Goal: Navigation & Orientation: Find specific page/section

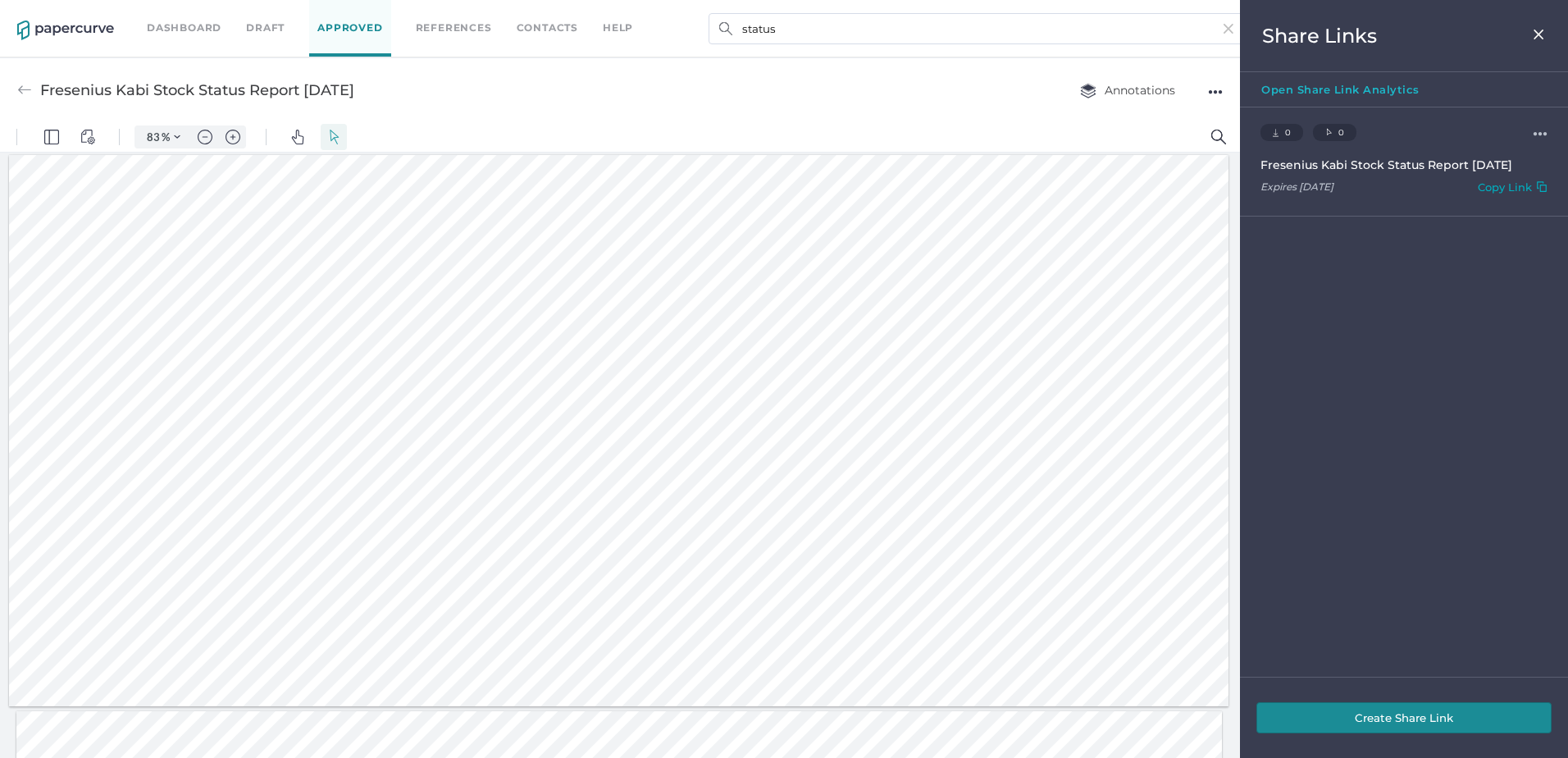
click at [1544, 29] on img at bounding box center [1539, 34] width 14 height 13
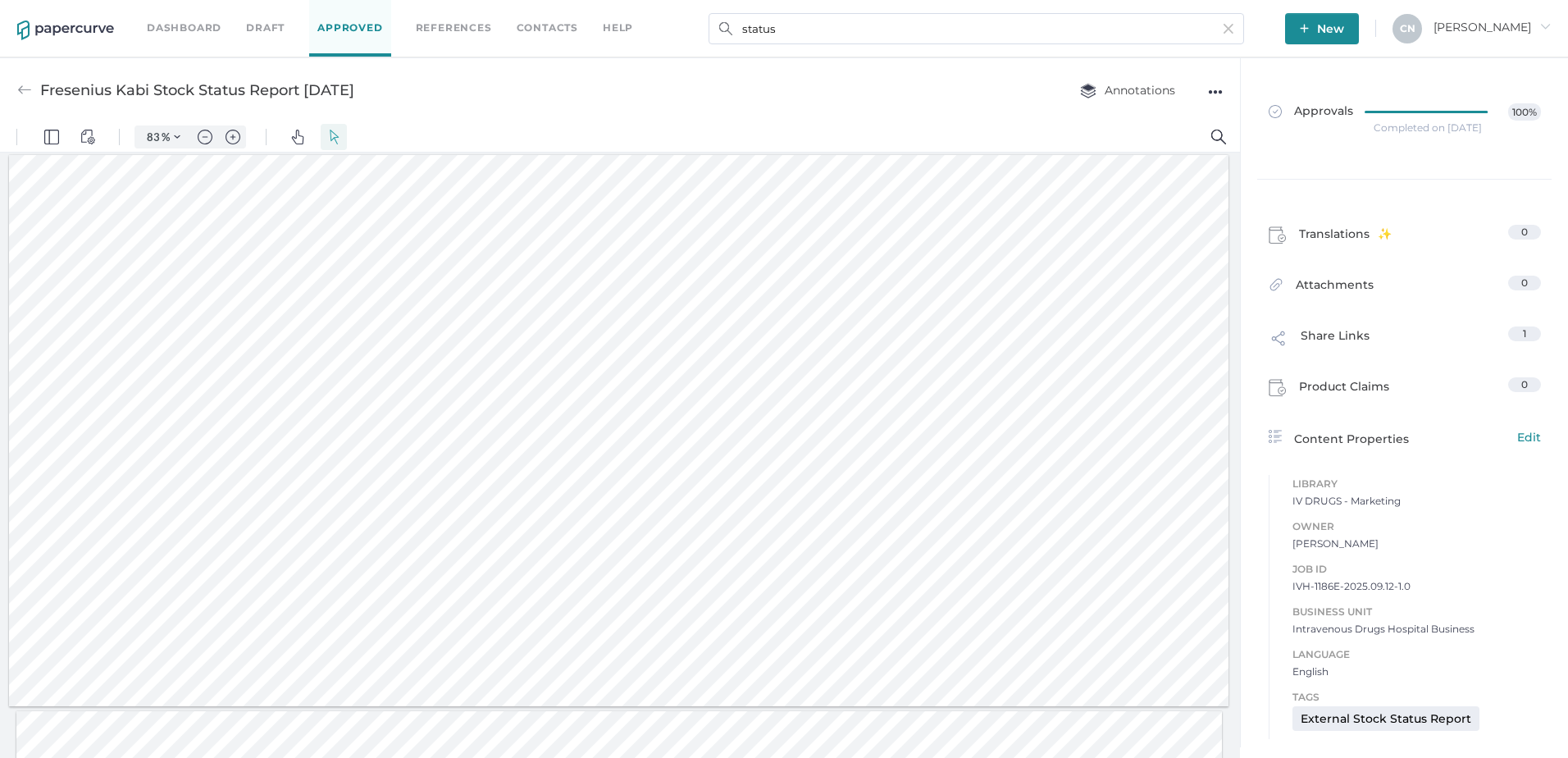
click at [201, 32] on link "Dashboard" at bounding box center [184, 27] width 74 height 18
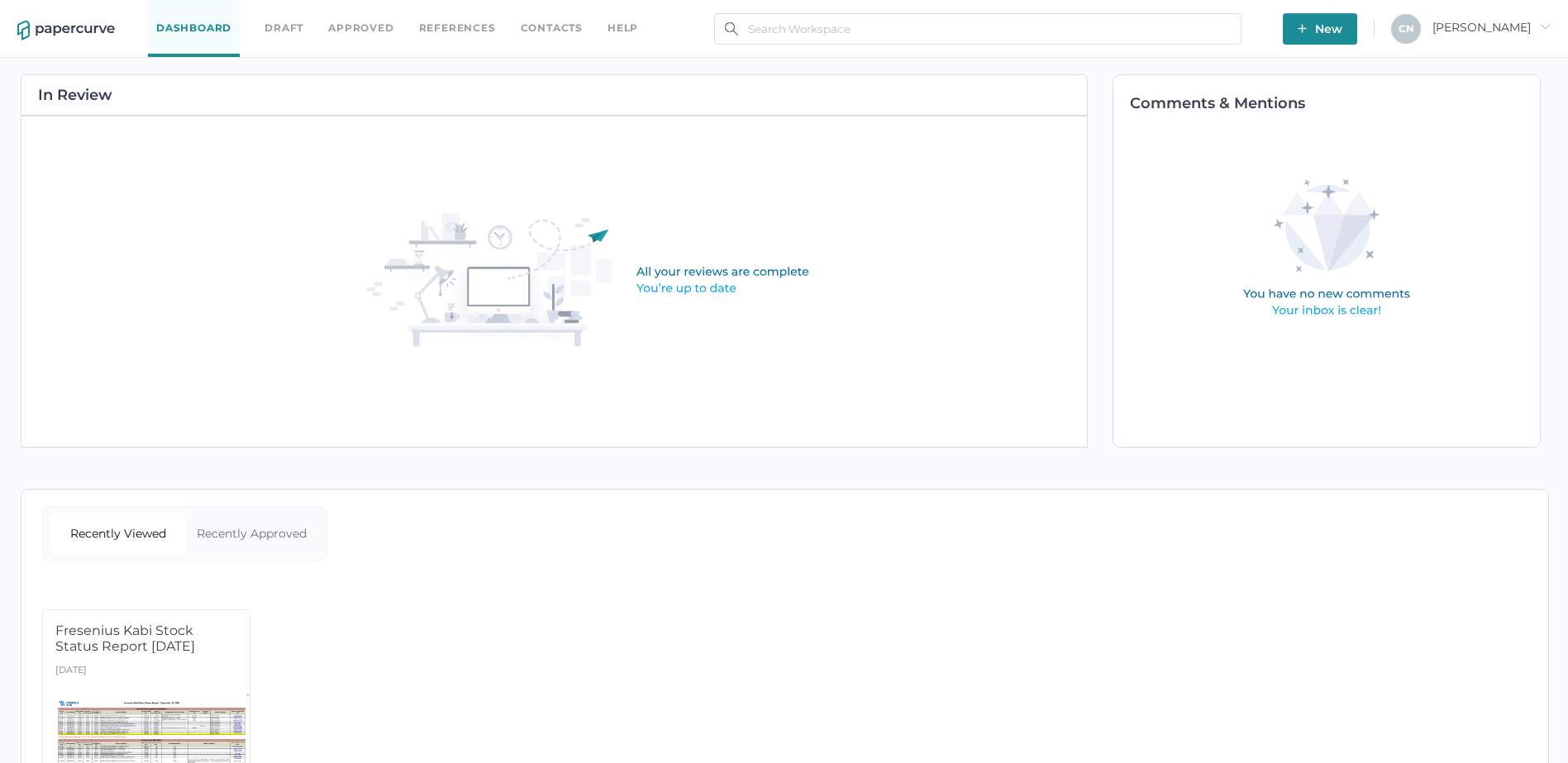
click at [359, 34] on link "Approved" at bounding box center [361, 28] width 65 height 18
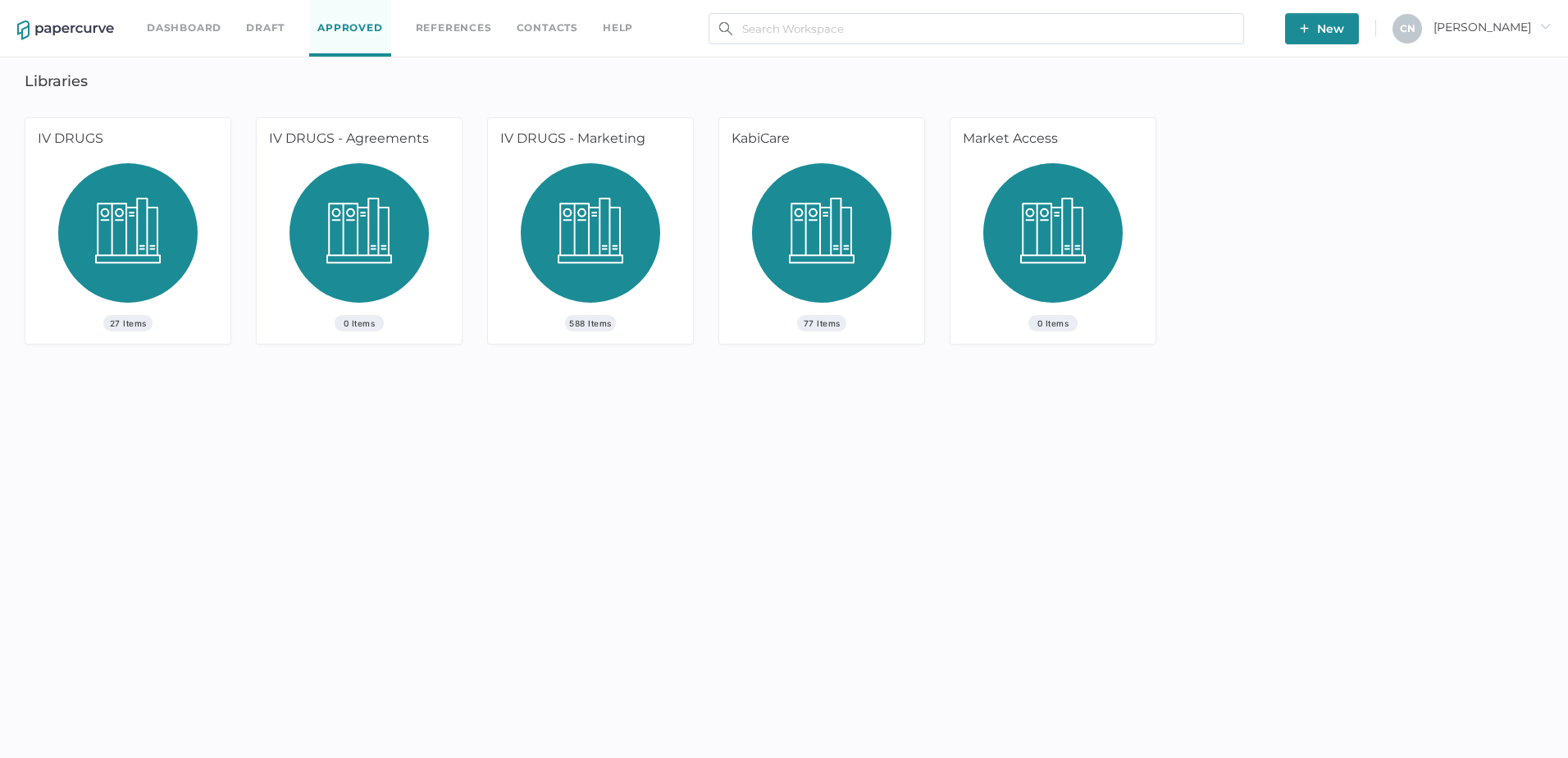
click at [648, 250] on img at bounding box center [590, 239] width 139 height 152
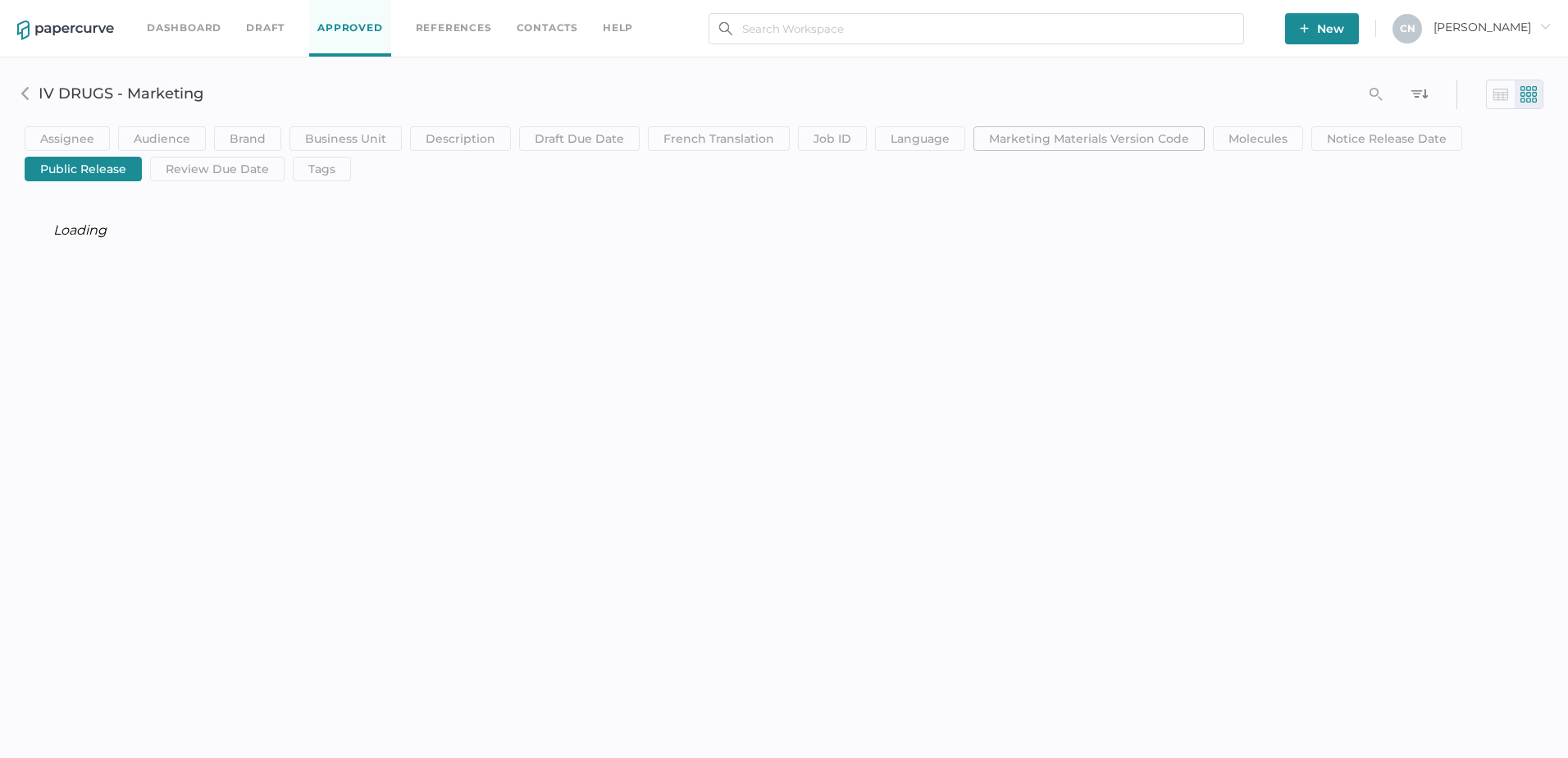
click at [1086, 139] on span "Marketing Materials Version Code" at bounding box center [1089, 138] width 200 height 23
click at [1093, 131] on span "Marketing Materials Version Code" at bounding box center [1089, 138] width 200 height 23
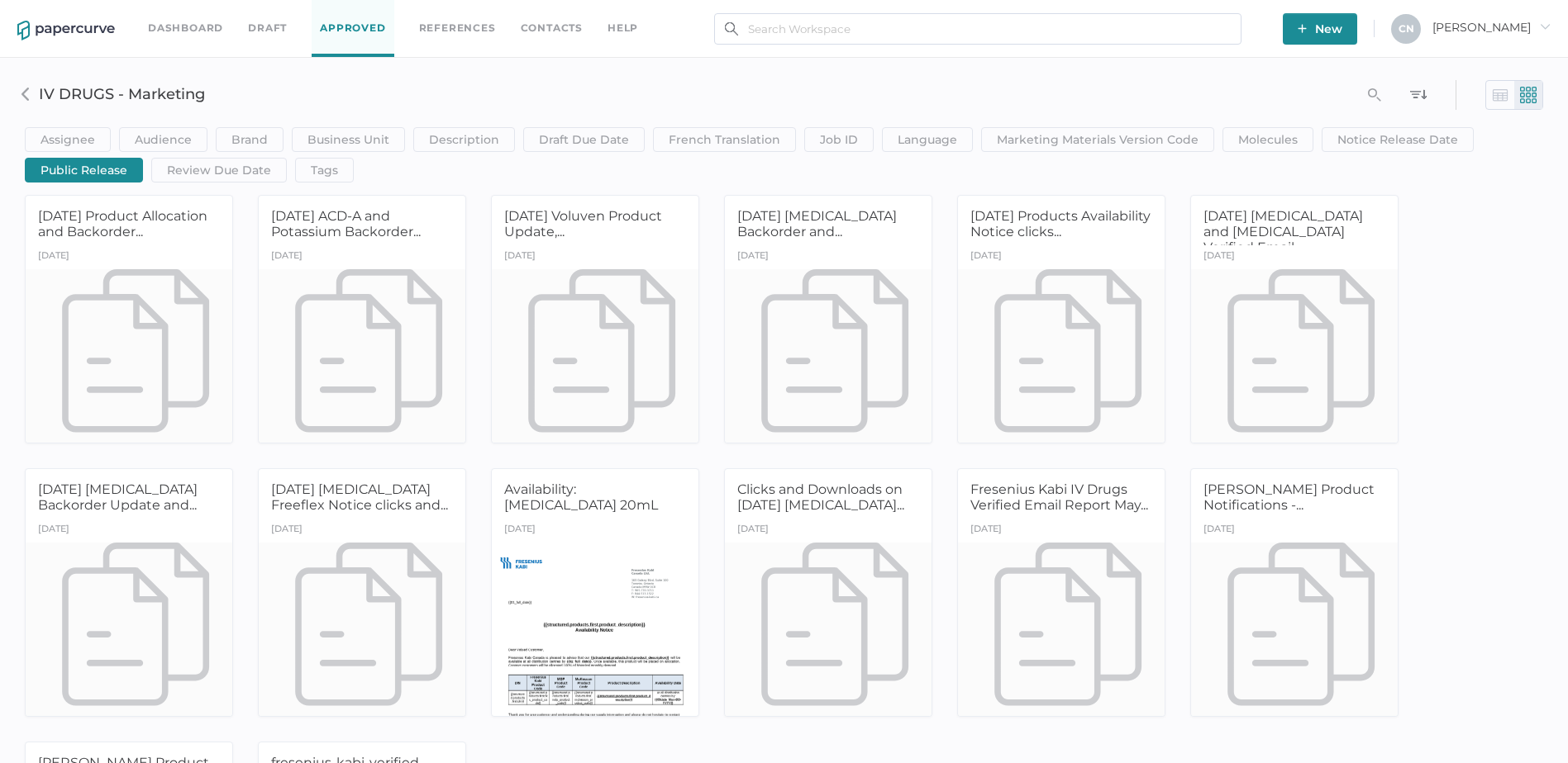
click at [110, 173] on span "Public Release" at bounding box center [83, 169] width 87 height 23
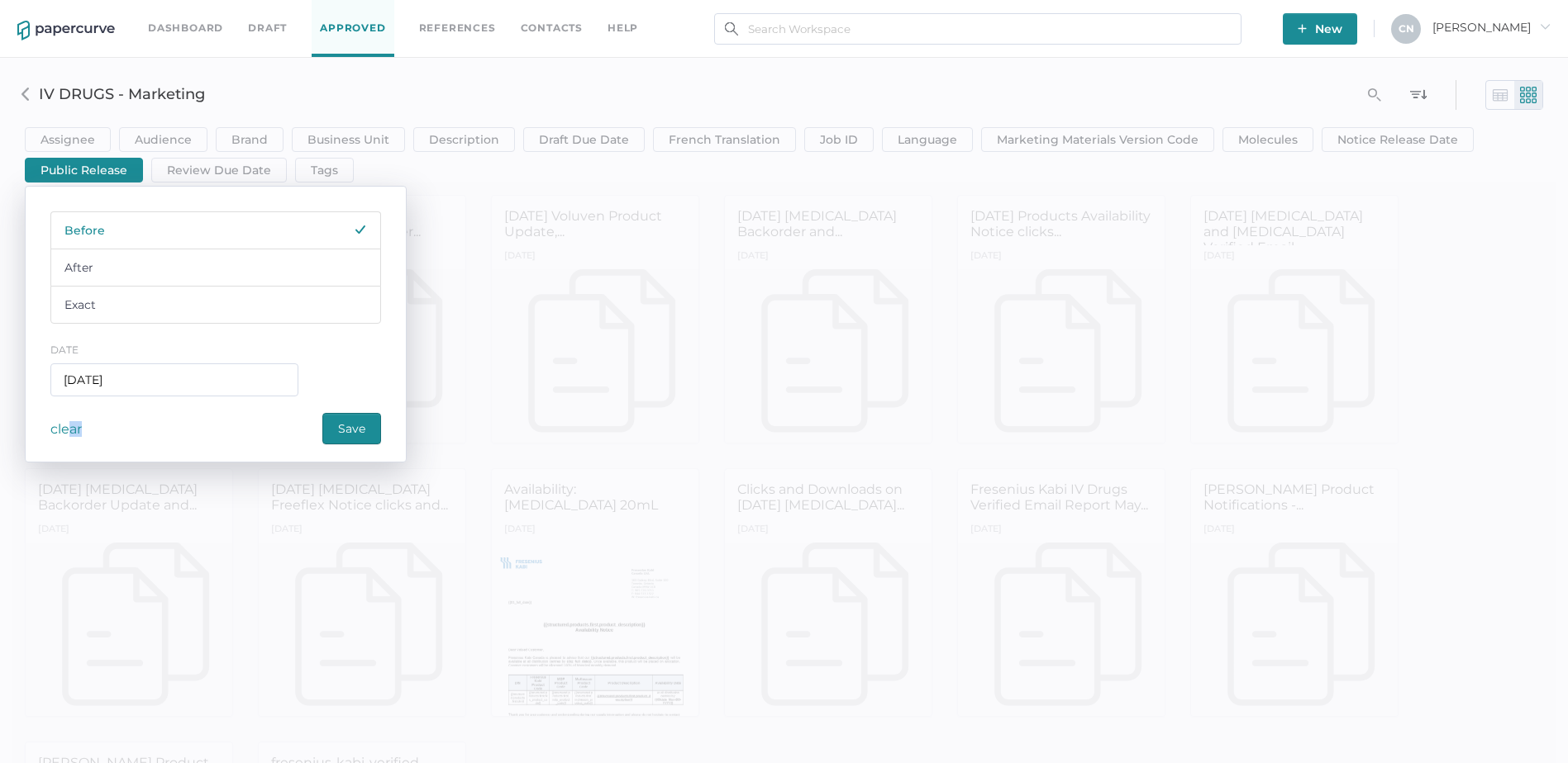
drag, startPoint x: 88, startPoint y: 428, endPoint x: 73, endPoint y: 427, distance: 15.0
click at [73, 427] on div "clear" at bounding box center [71, 428] width 40 height 32
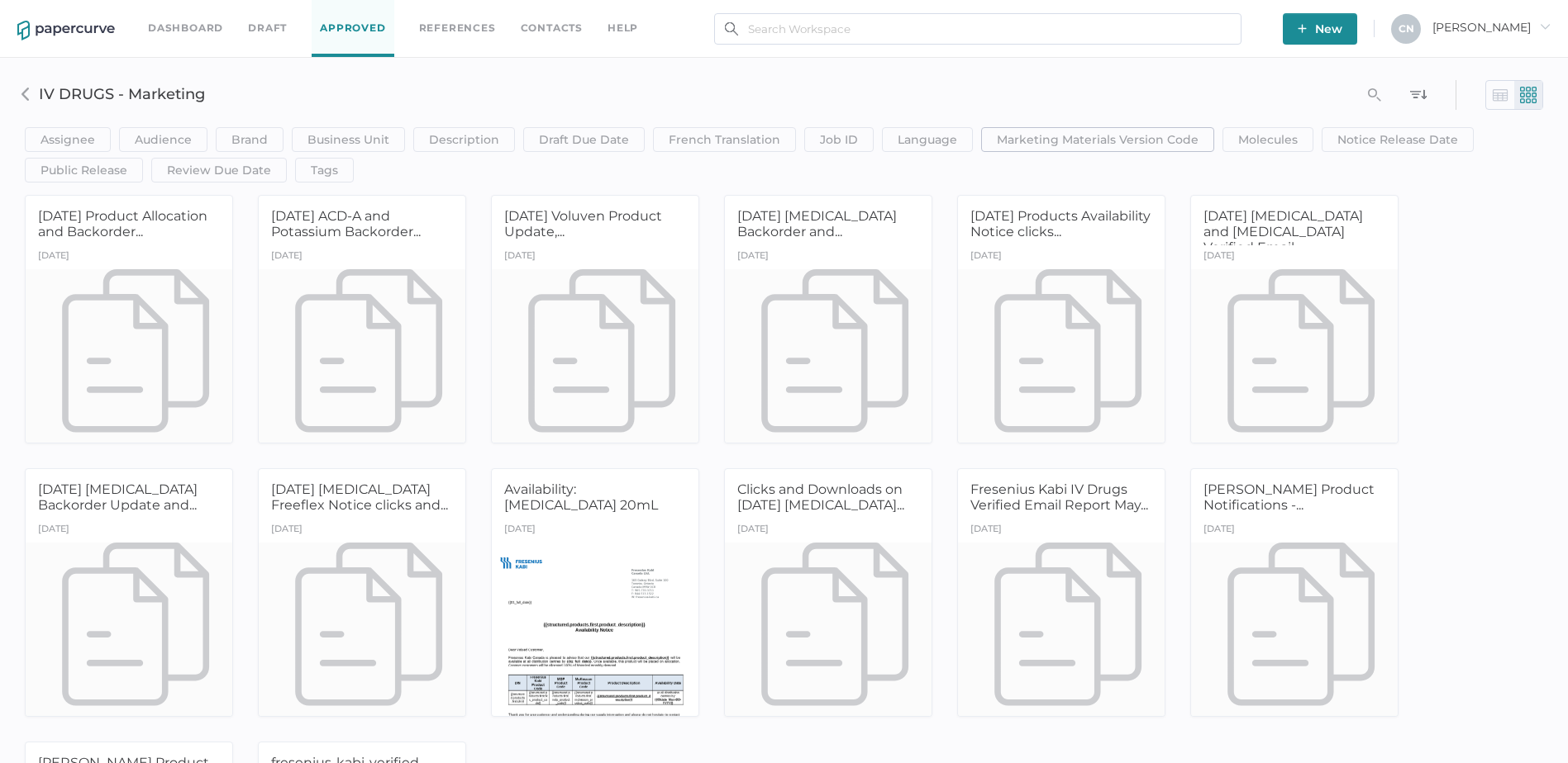
click at [1095, 136] on span "Marketing Materials Version Code" at bounding box center [1097, 139] width 201 height 23
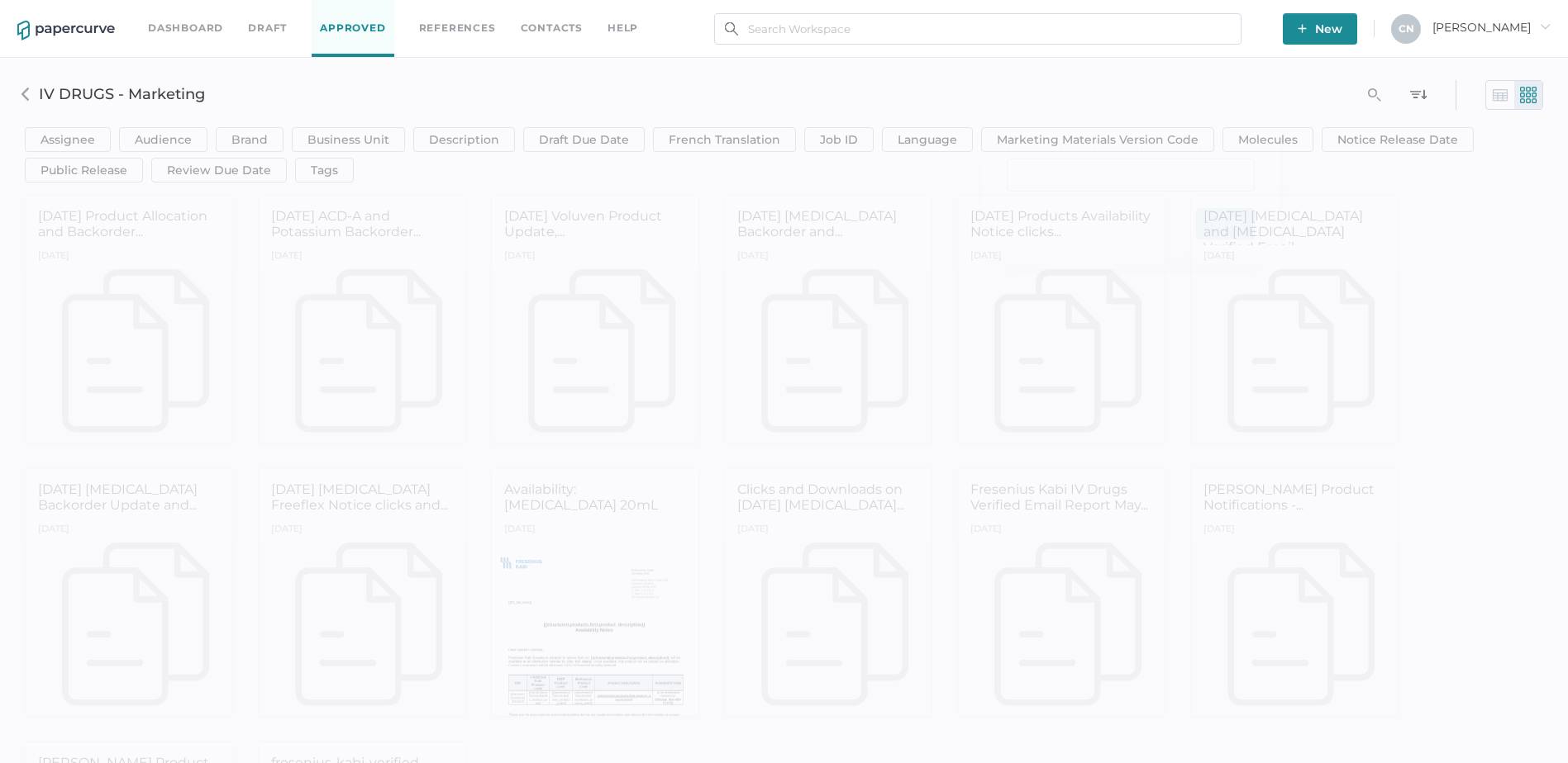
click at [1075, 202] on div "text" at bounding box center [1131, 214] width 248 height 33
click at [1082, 71] on div "Assignee Assignee Contains clear Save Audience HCP Direct to Consumer Patient I…" at bounding box center [783, 126] width 1543 height 113
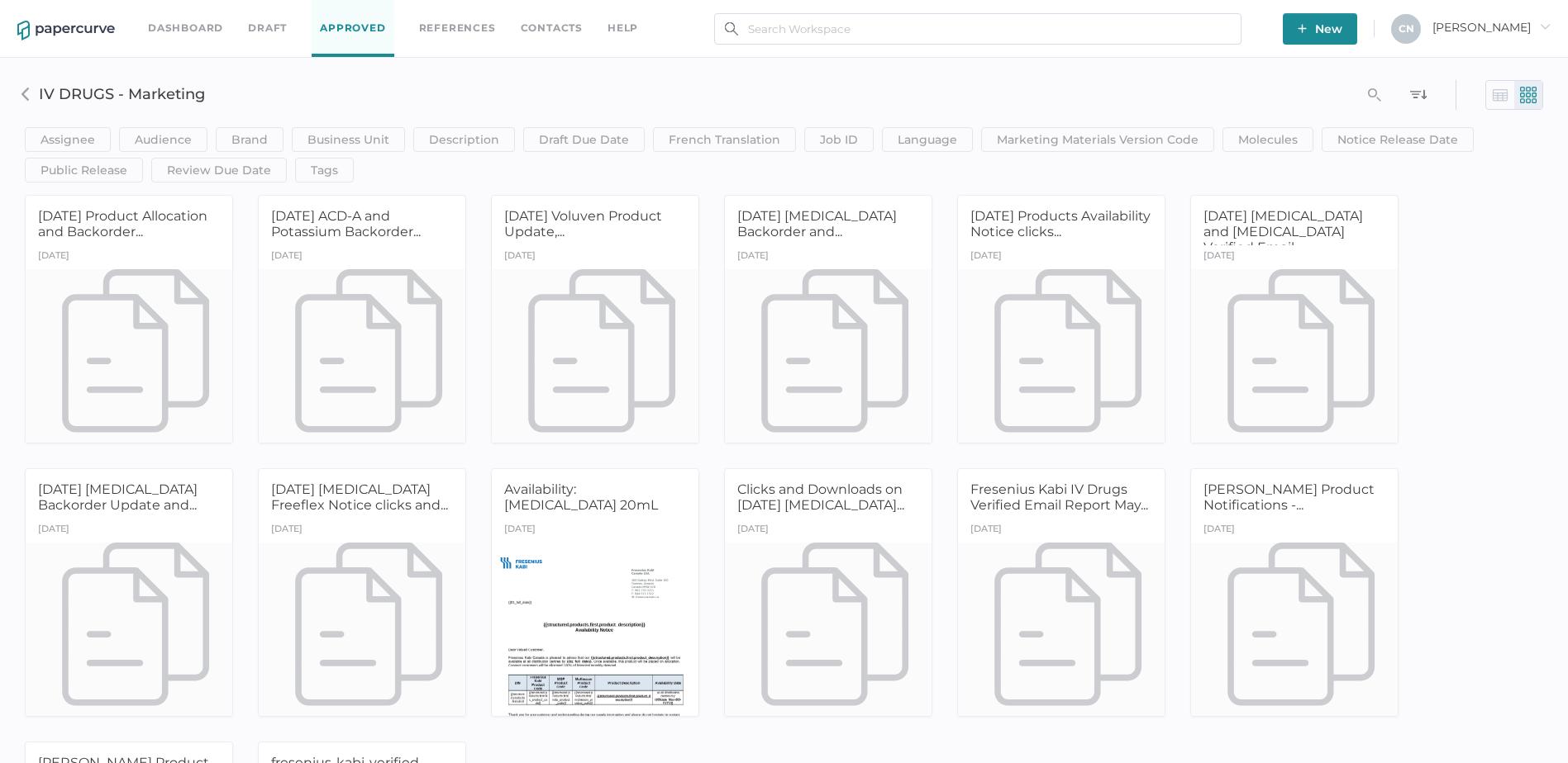
click at [1523, 95] on img at bounding box center [1528, 95] width 16 height 16
click at [1507, 95] on img at bounding box center [1499, 95] width 16 height 16
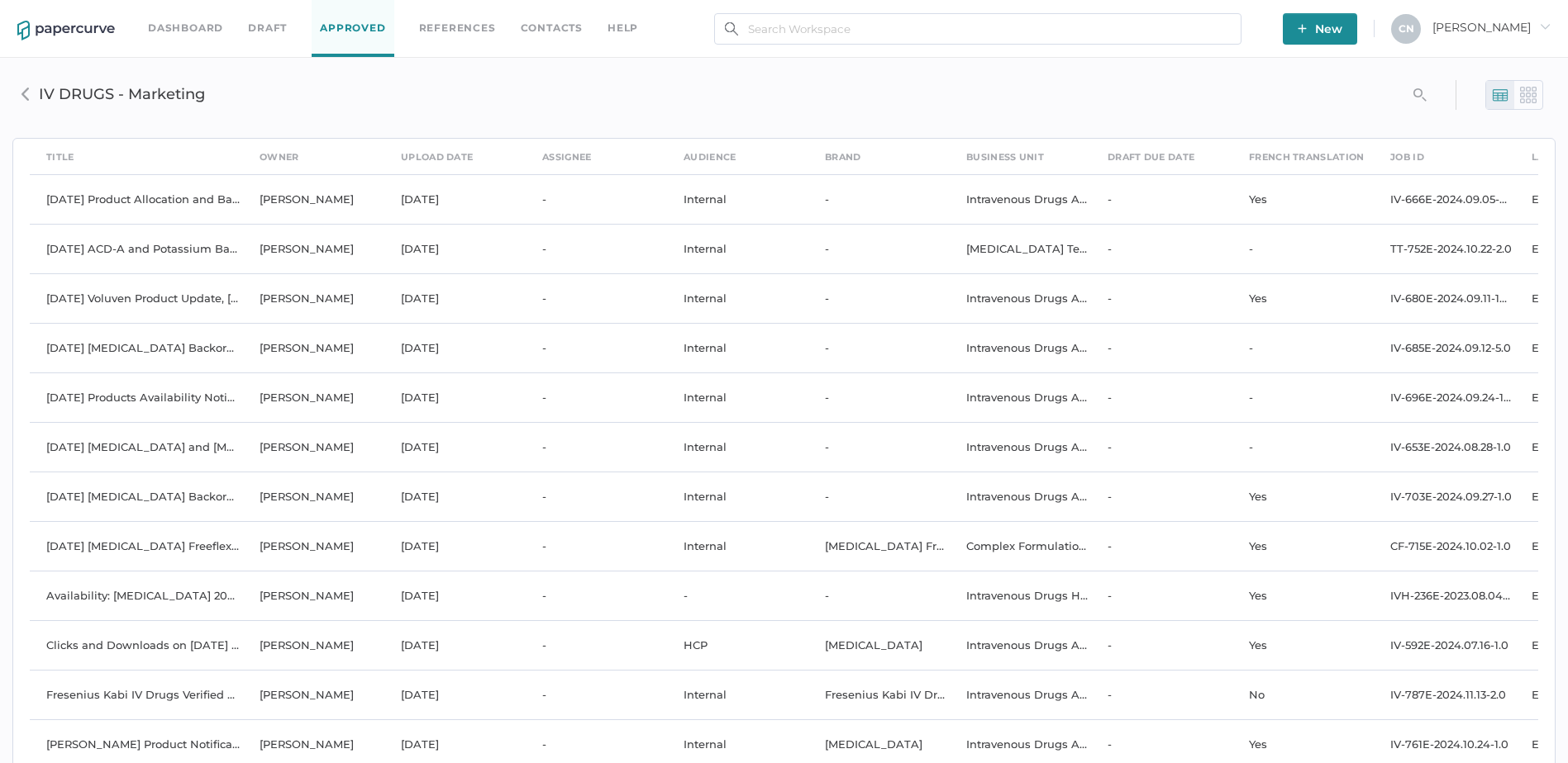
click at [22, 88] on img at bounding box center [25, 94] width 13 height 13
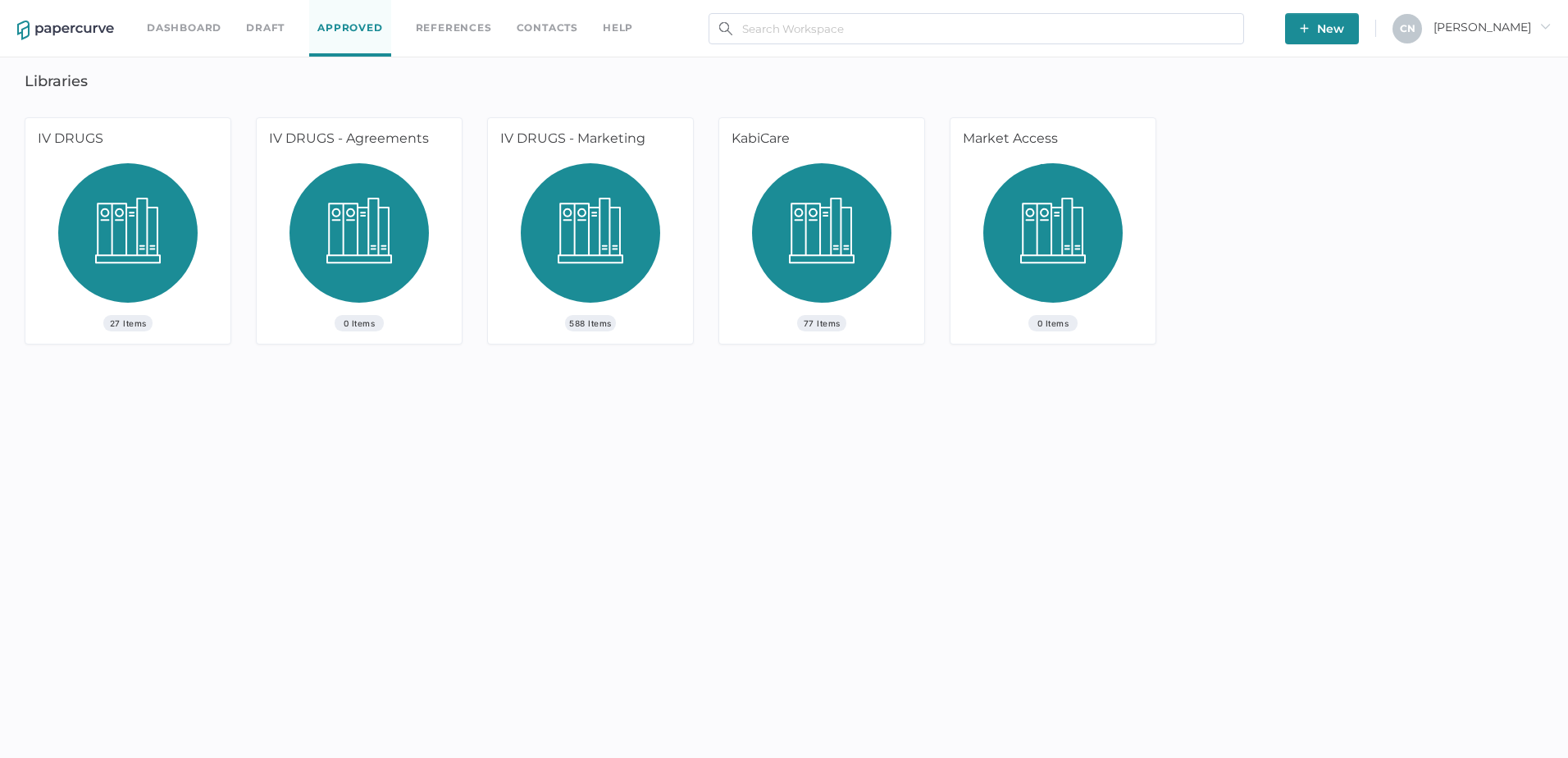
click at [81, 253] on img at bounding box center [127, 239] width 139 height 152
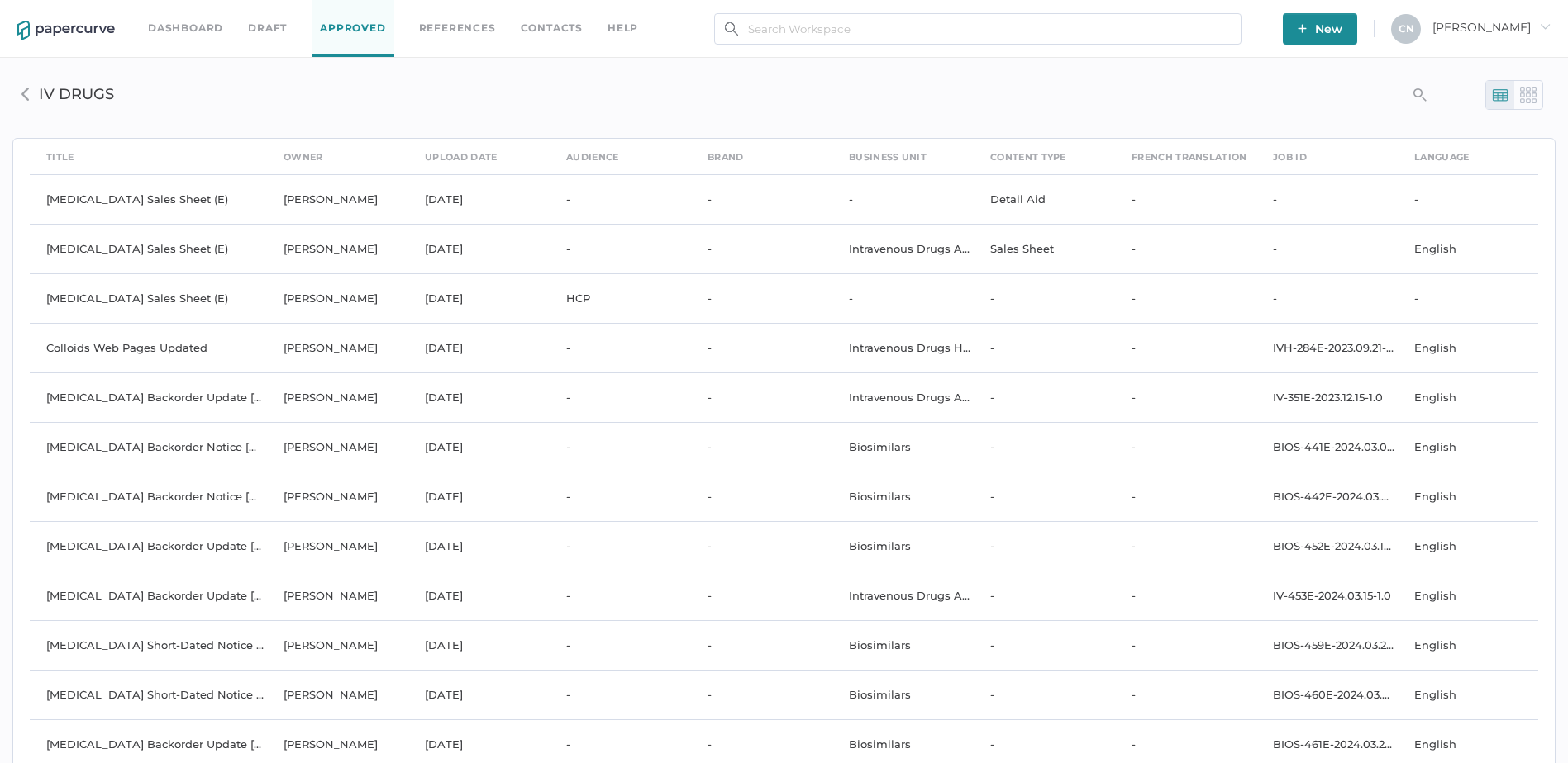
click at [62, 101] on h3 "IV DRUGS" at bounding box center [559, 94] width 1040 height 18
click at [15, 94] on div "search_left IV DRUGS" at bounding box center [783, 96] width 1543 height 52
click at [20, 94] on img at bounding box center [25, 94] width 13 height 13
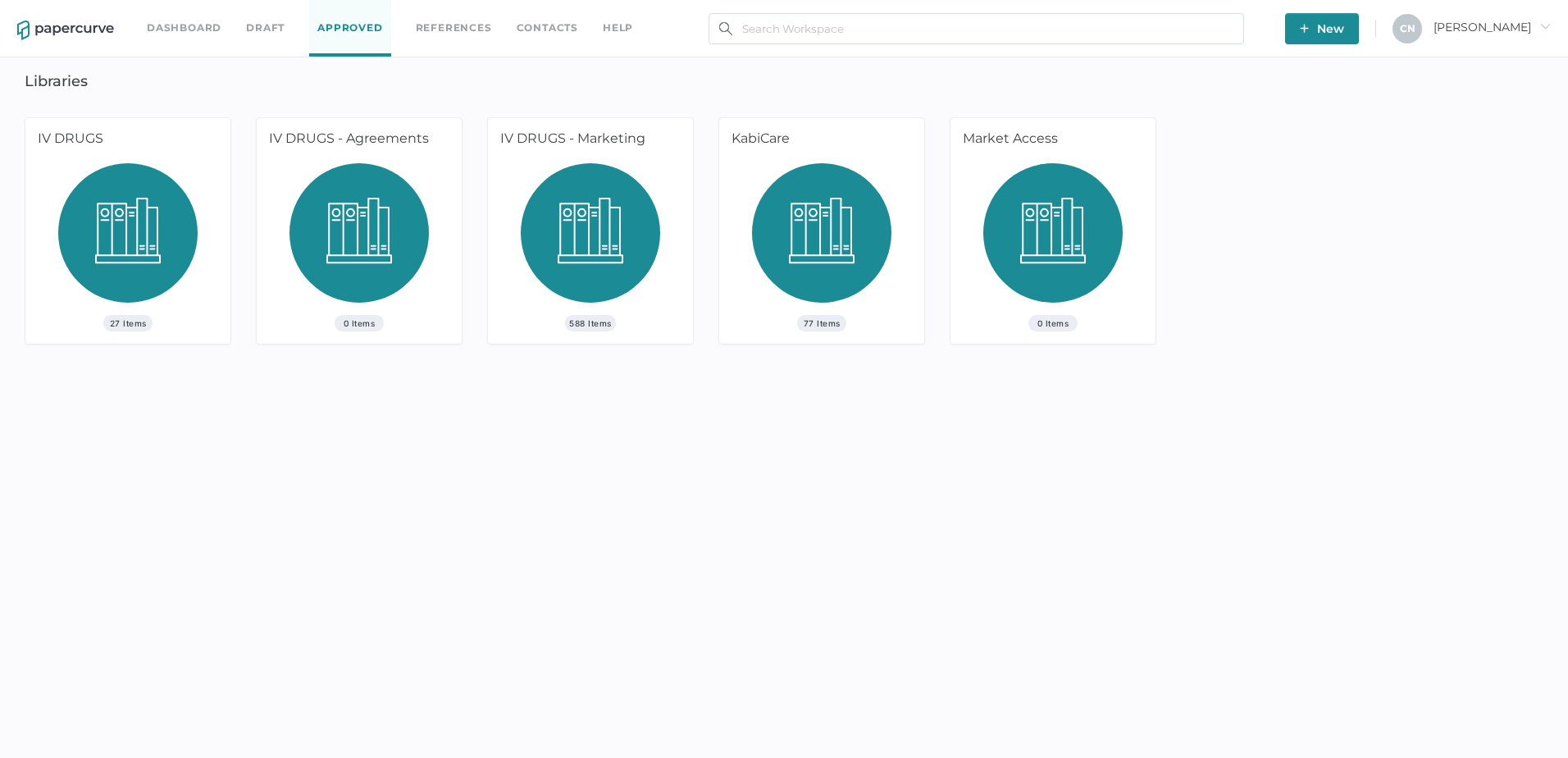
click at [647, 193] on img at bounding box center [590, 239] width 139 height 152
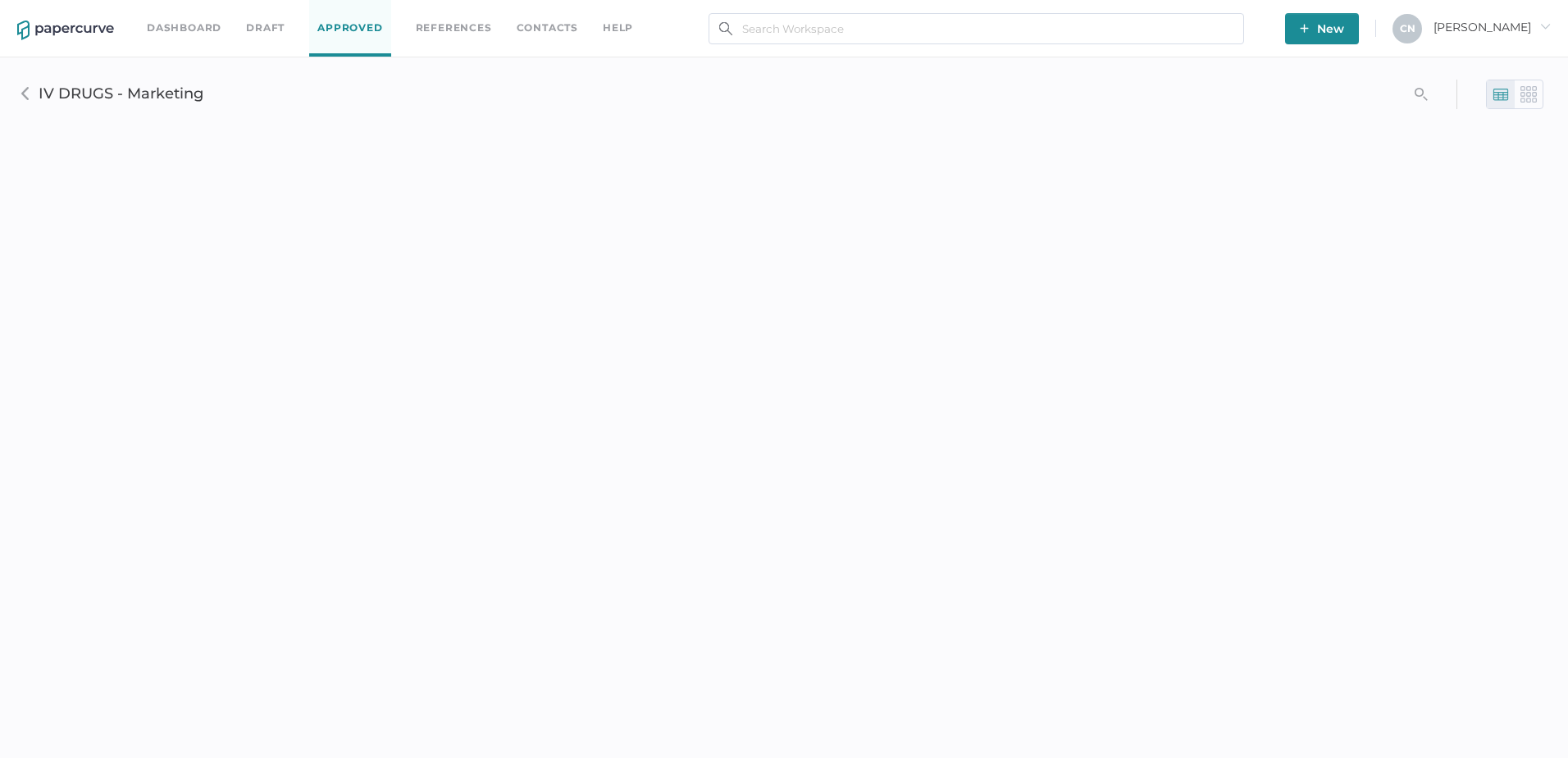
click at [28, 96] on img at bounding box center [25, 93] width 13 height 13
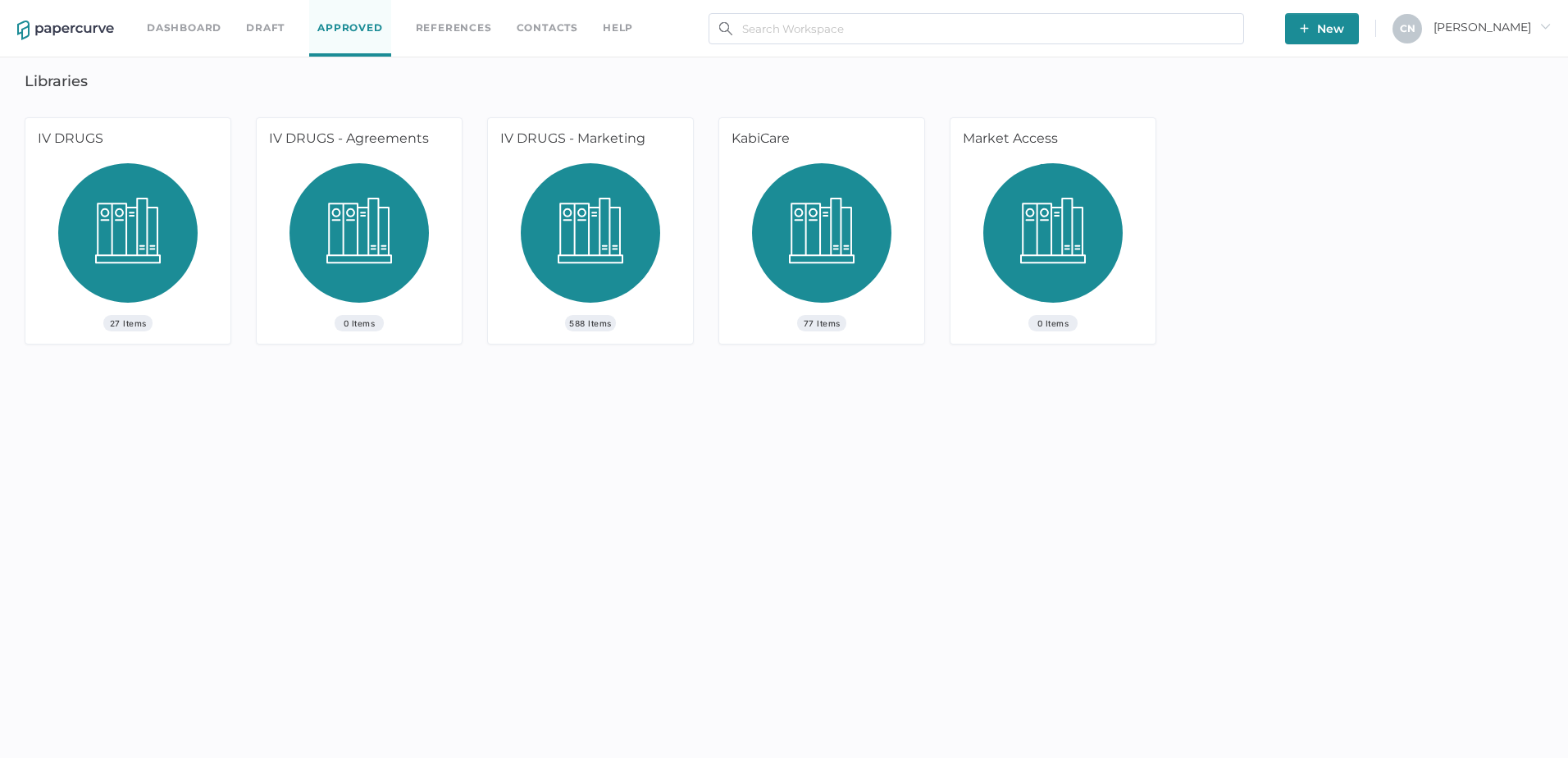
click at [623, 197] on img at bounding box center [590, 239] width 139 height 152
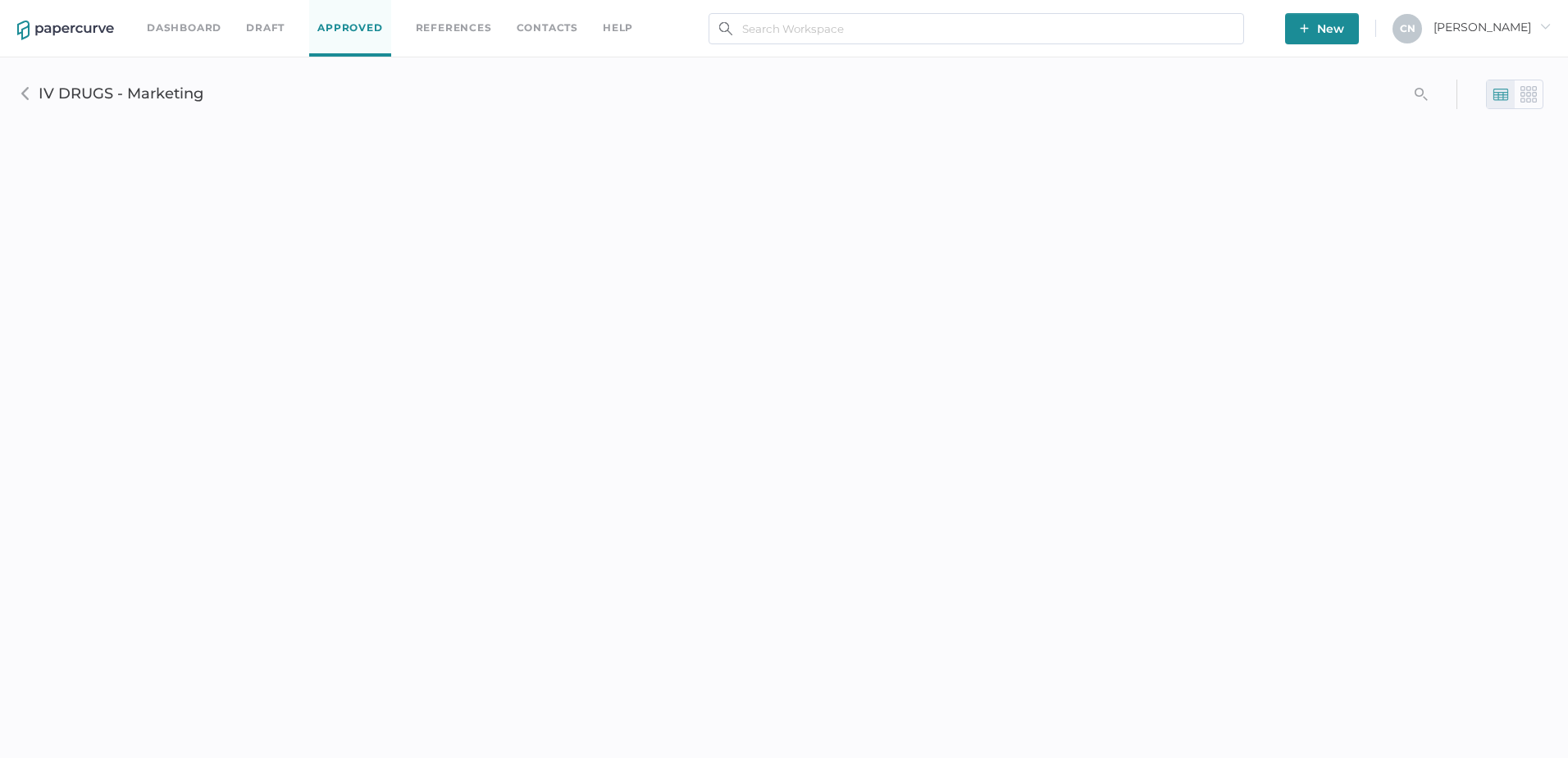
click at [160, 96] on h3 "IV DRUGS - Marketing" at bounding box center [559, 93] width 1042 height 18
click at [336, 39] on link "Approved" at bounding box center [349, 28] width 81 height 56
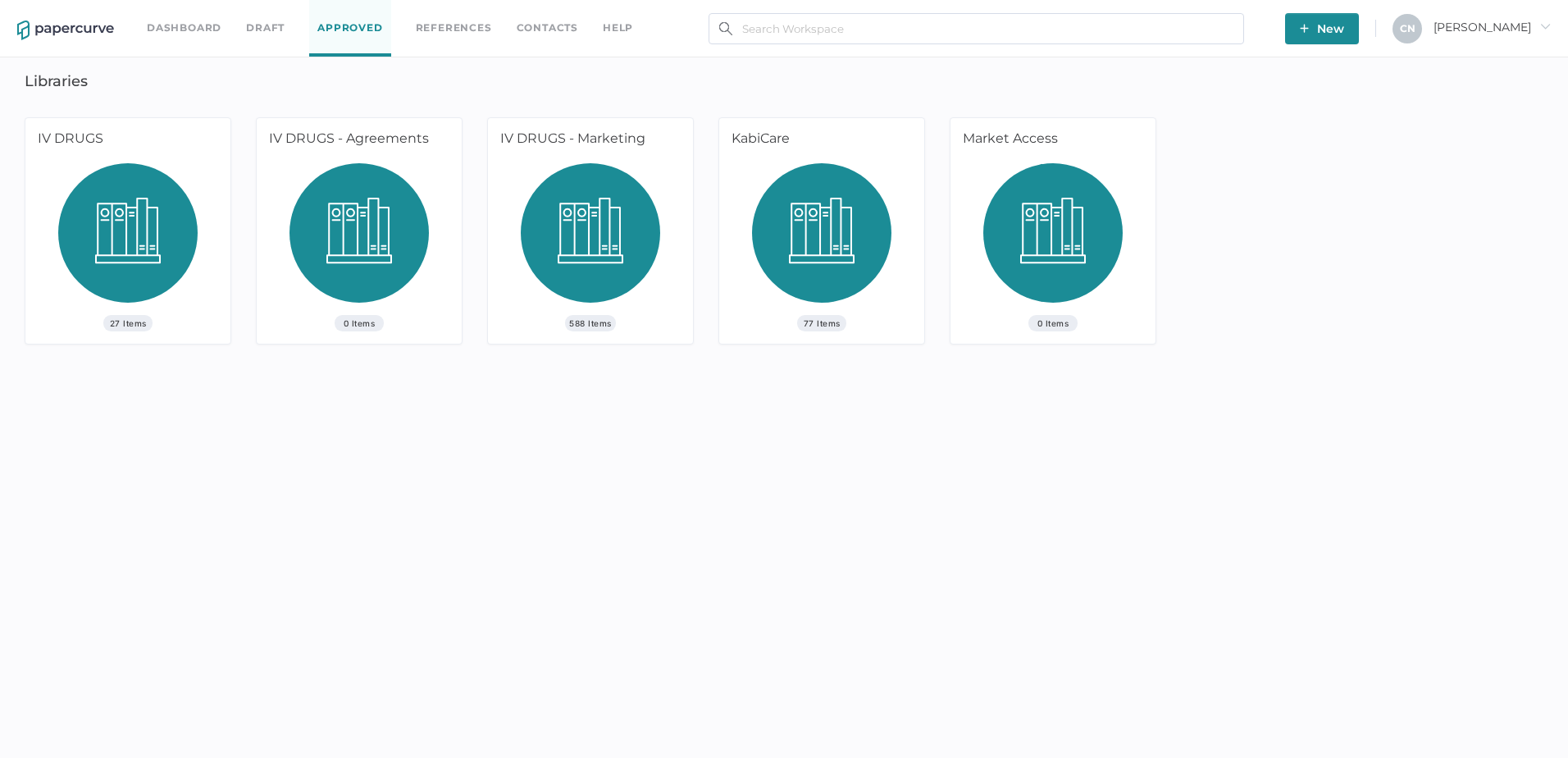
click at [594, 332] on div "588 Items" at bounding box center [590, 253] width 205 height 180
